Goal: Task Accomplishment & Management: Use online tool/utility

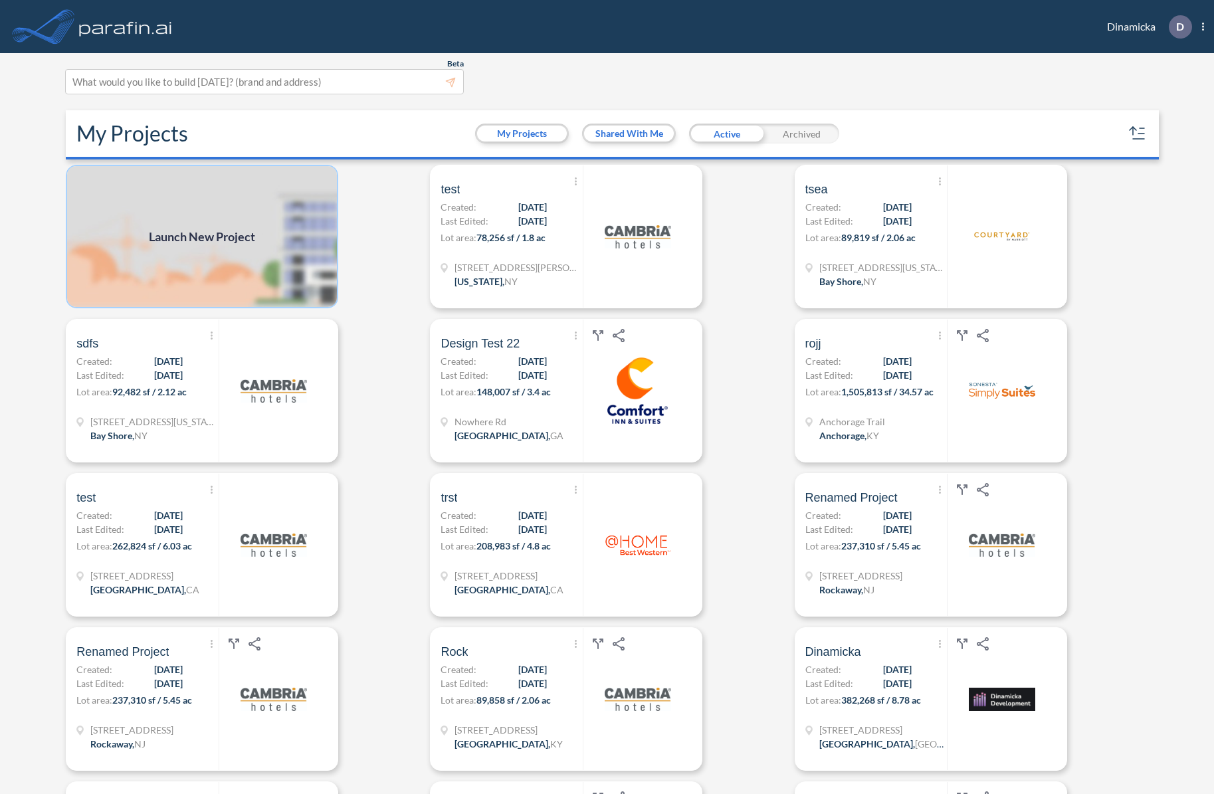
click at [266, 228] on img at bounding box center [202, 237] width 273 height 144
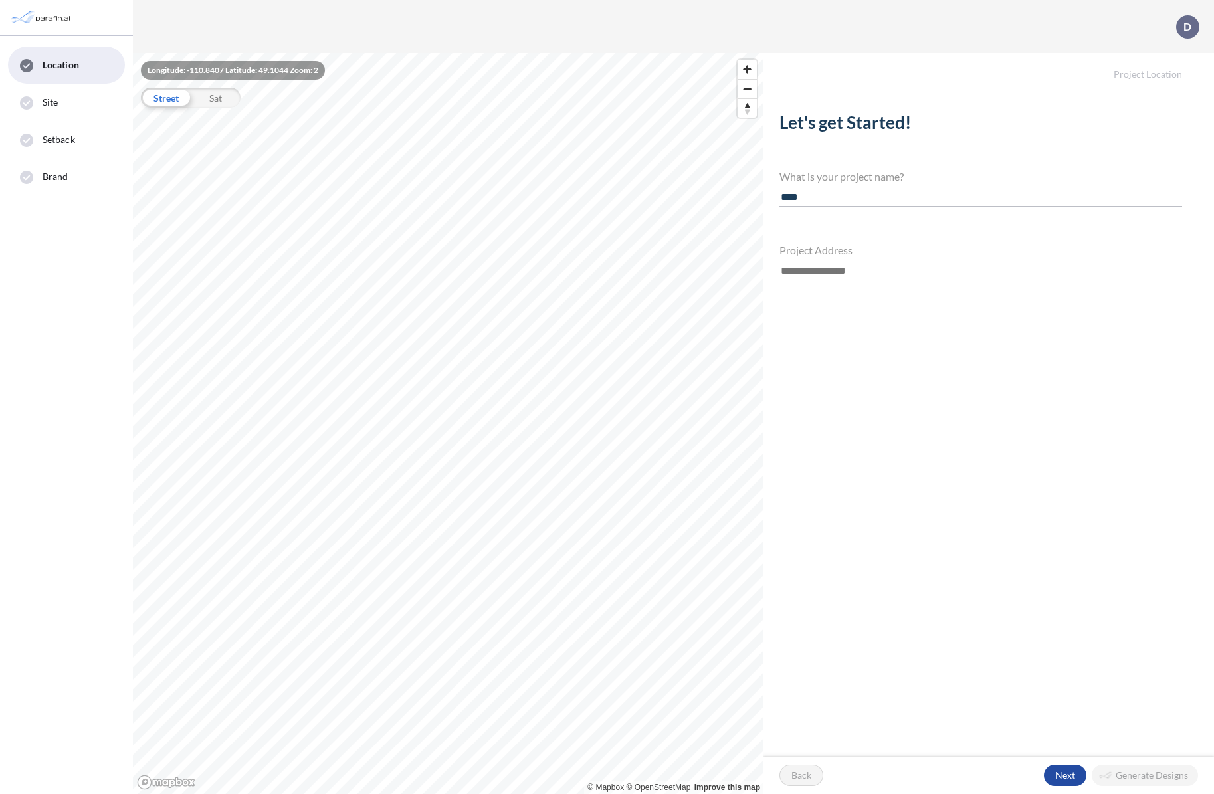
type input "****"
click at [826, 272] on input "text" at bounding box center [981, 272] width 403 height 18
type input "*"
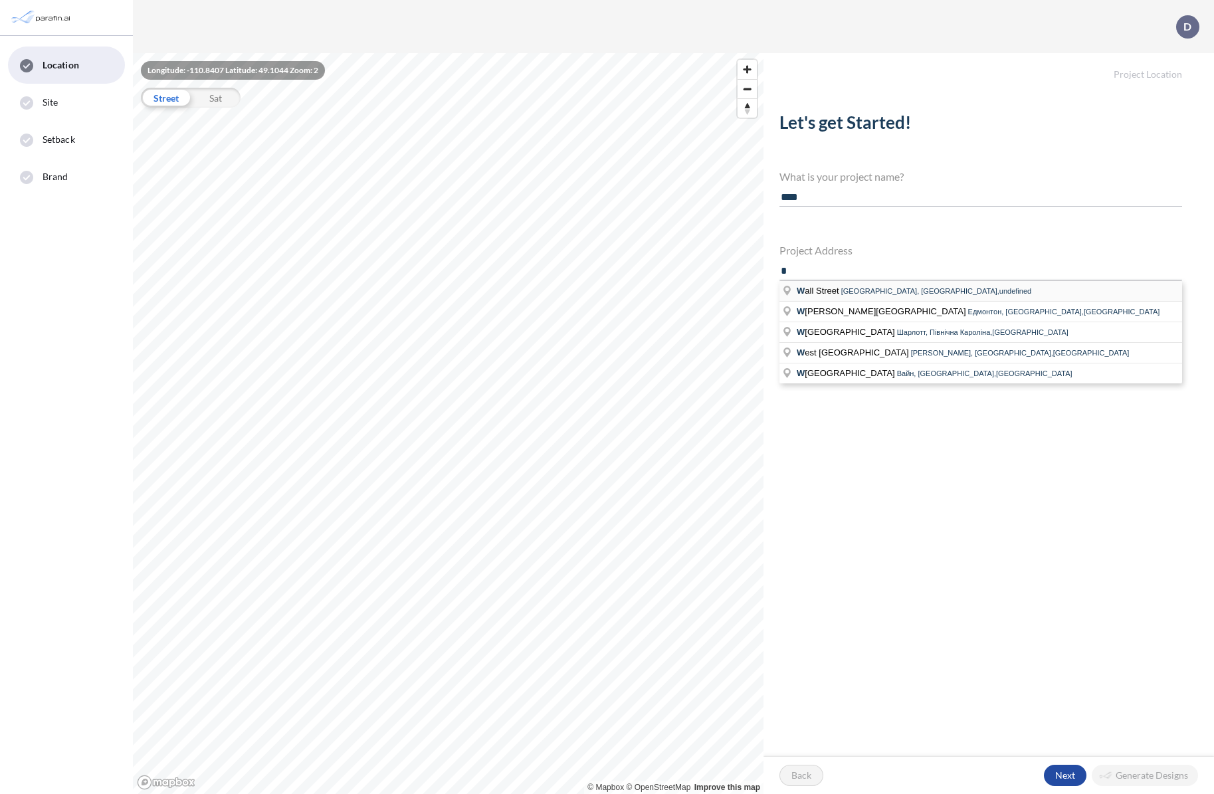
click at [829, 291] on span "W all Street" at bounding box center [819, 291] width 45 height 10
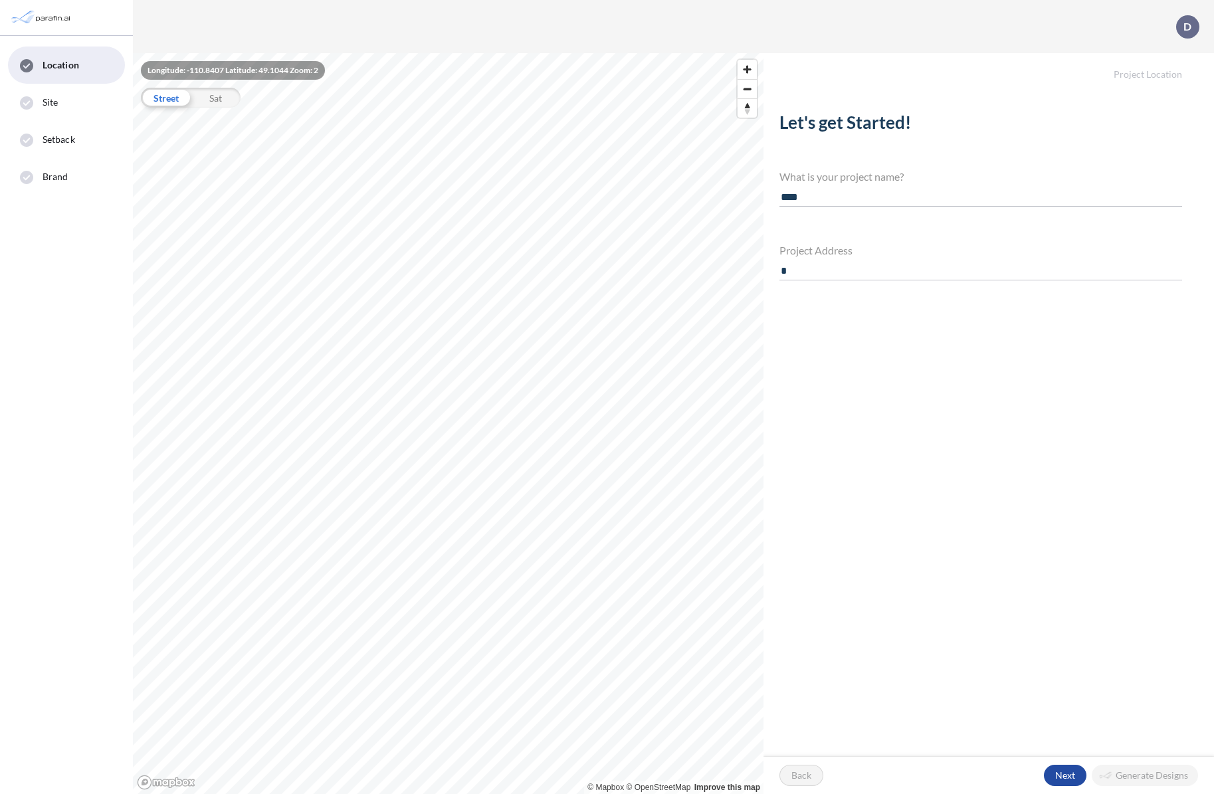
type input "**********"
click at [1050, 784] on div "button" at bounding box center [1065, 775] width 43 height 21
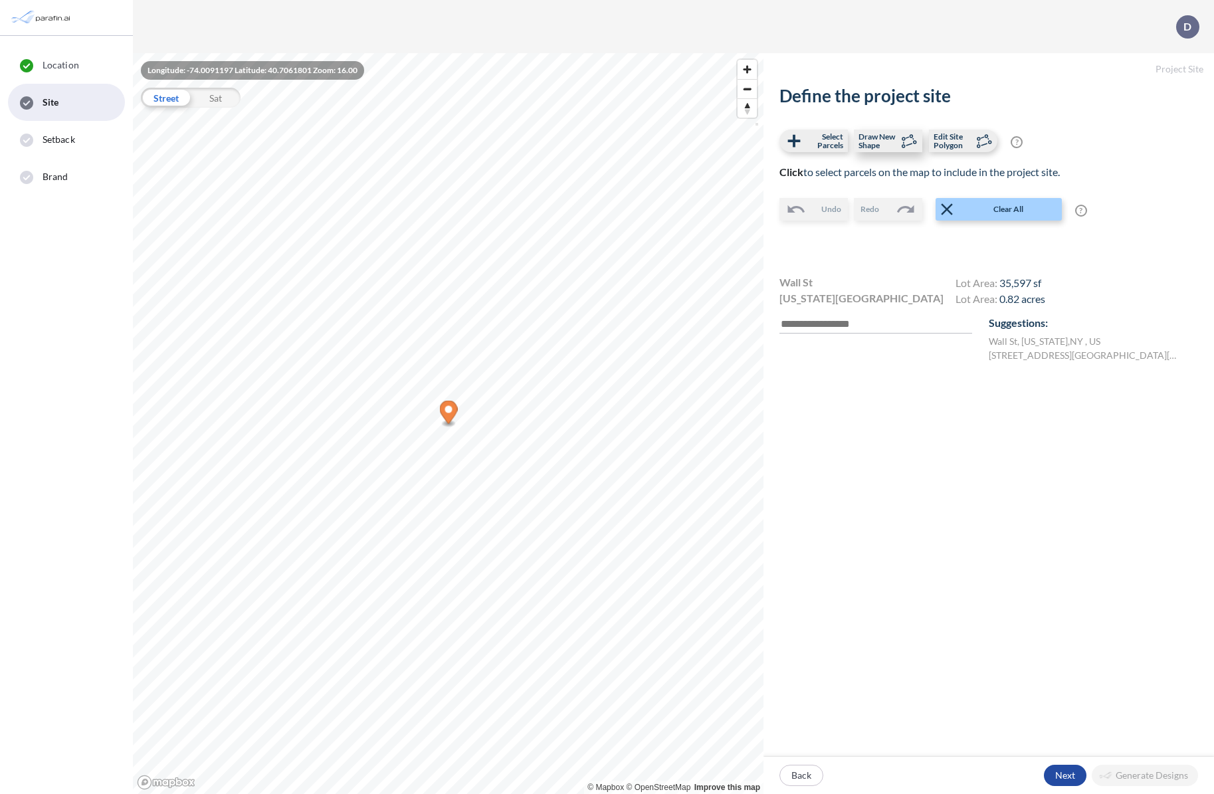
click at [895, 144] on span "Draw New Shape" at bounding box center [878, 140] width 39 height 17
click at [955, 143] on span "Edit Site Polygon" at bounding box center [953, 140] width 39 height 17
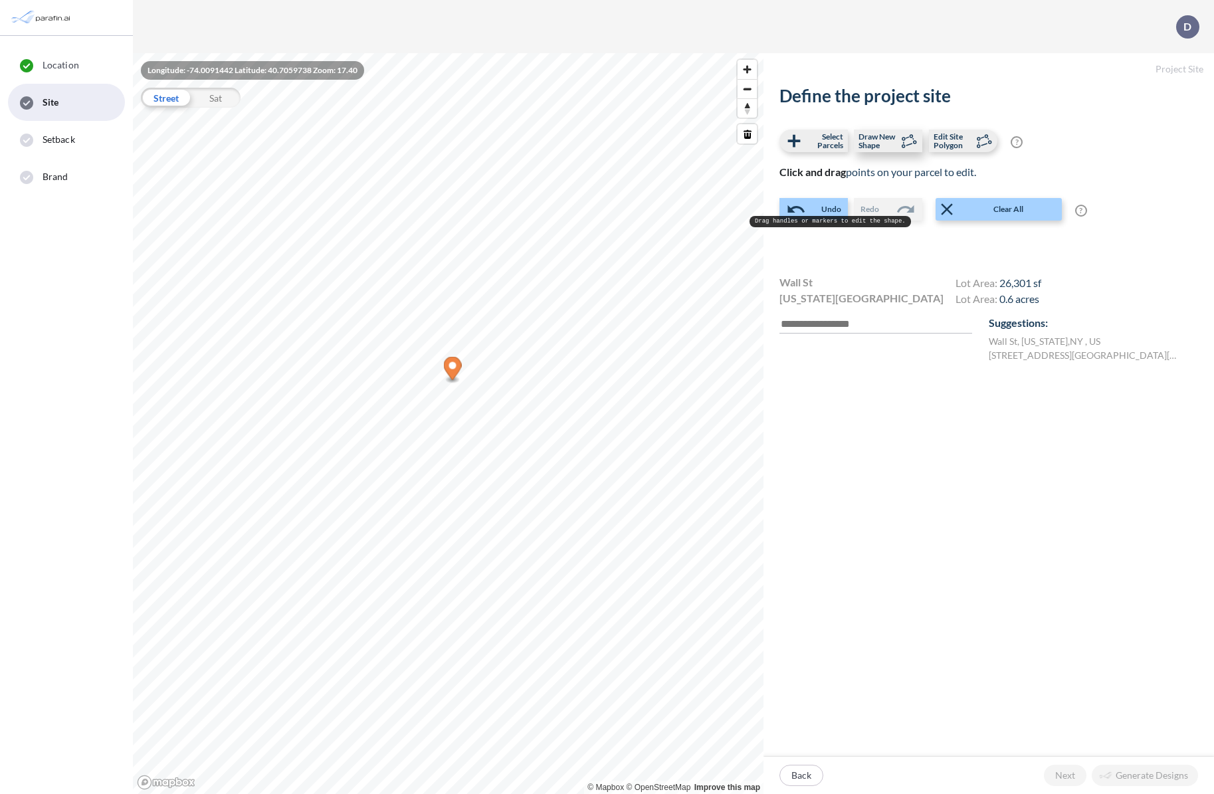
click at [864, 142] on span "Draw New Shape" at bounding box center [878, 140] width 39 height 17
click at [819, 144] on span "Select Parcels" at bounding box center [823, 140] width 39 height 17
click at [869, 144] on span "Draw New Shape" at bounding box center [878, 140] width 39 height 17
click at [965, 146] on span "Edit Site Polygon" at bounding box center [953, 140] width 39 height 17
click at [874, 138] on span "Draw New Shape" at bounding box center [878, 140] width 39 height 17
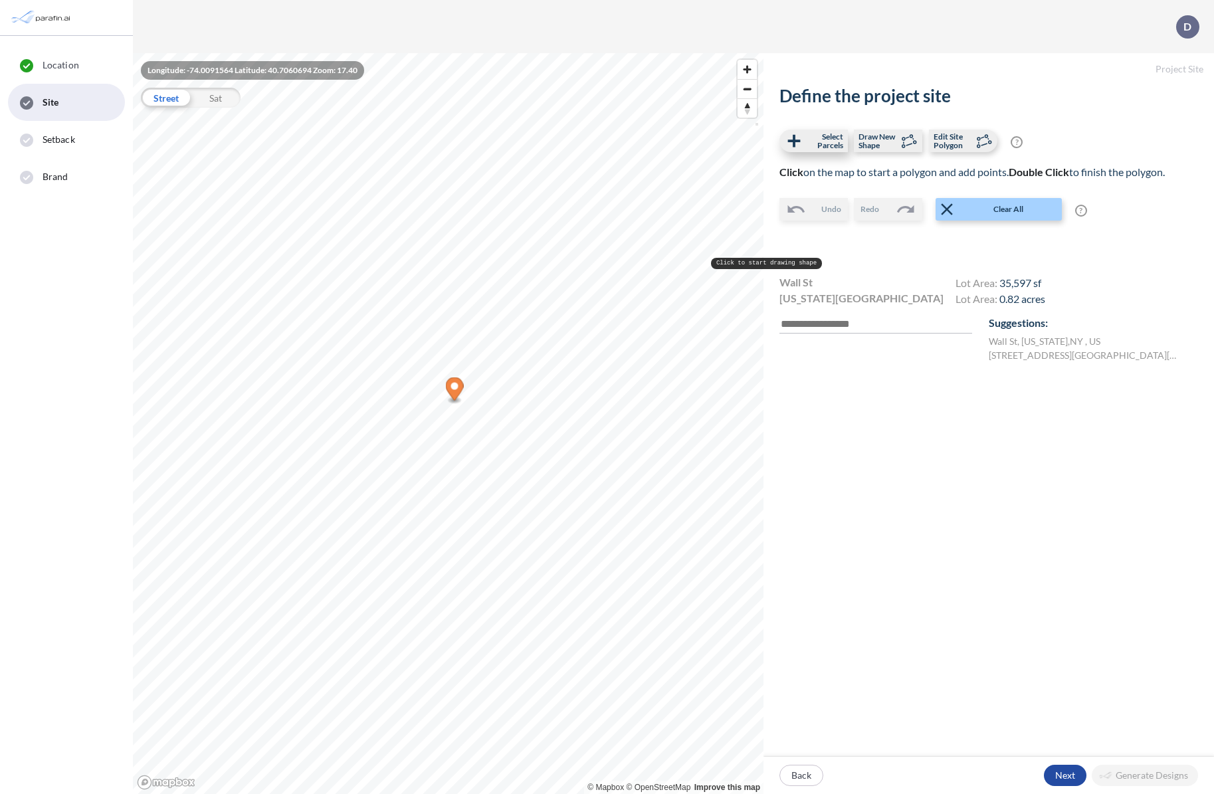
click at [816, 139] on span "Select Parcels" at bounding box center [823, 140] width 39 height 17
click at [959, 142] on span "Edit Site Polygon" at bounding box center [953, 140] width 39 height 17
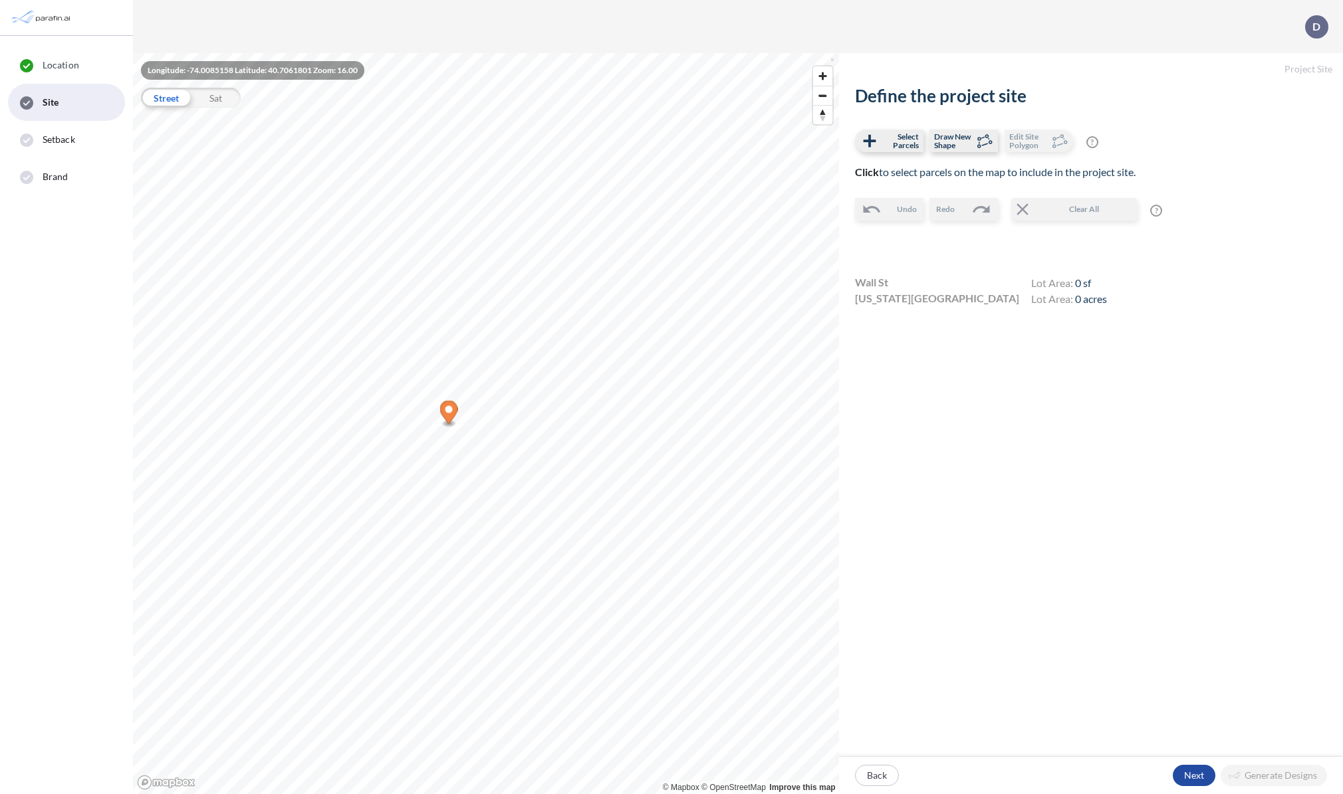
drag, startPoint x: 1216, startPoint y: 429, endPoint x: 867, endPoint y: 290, distance: 375.6
click at [1195, 425] on div "Define the project site Select Parcels Draw New Shape Edit Site Polygon ? Optio…" at bounding box center [1091, 421] width 504 height 671
